Goal: Information Seeking & Learning: Find specific page/section

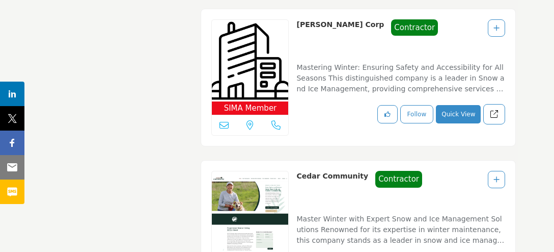
scroll to position [24419, 0]
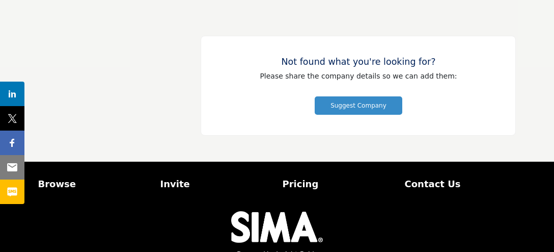
scroll to position [24384, 0]
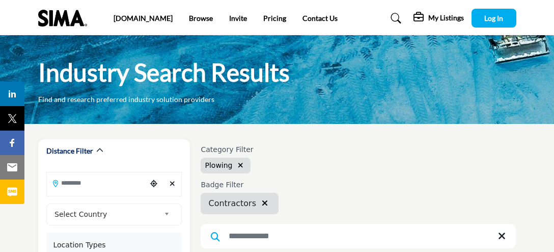
scroll to position [24519, 0]
